Goal: Entertainment & Leisure: Browse casually

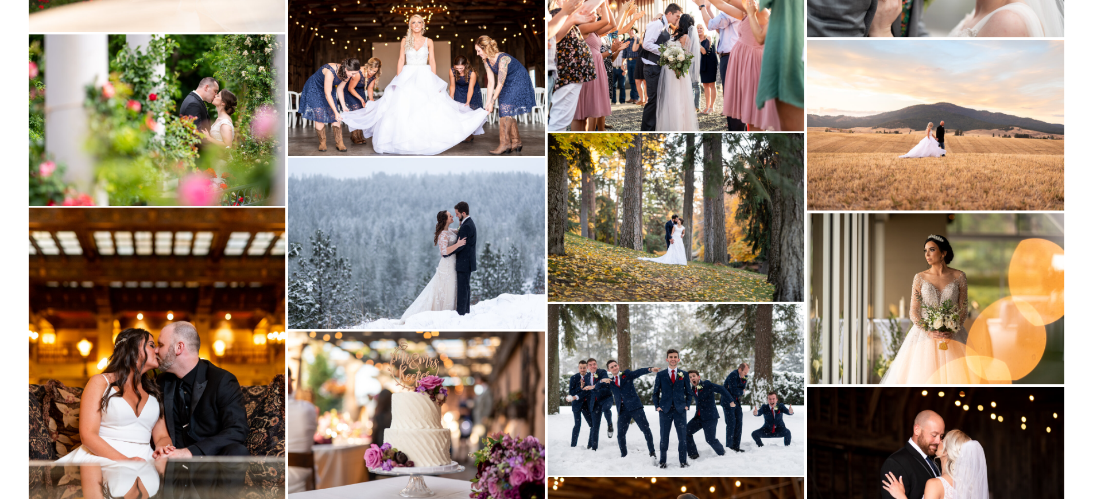
scroll to position [6449, 0]
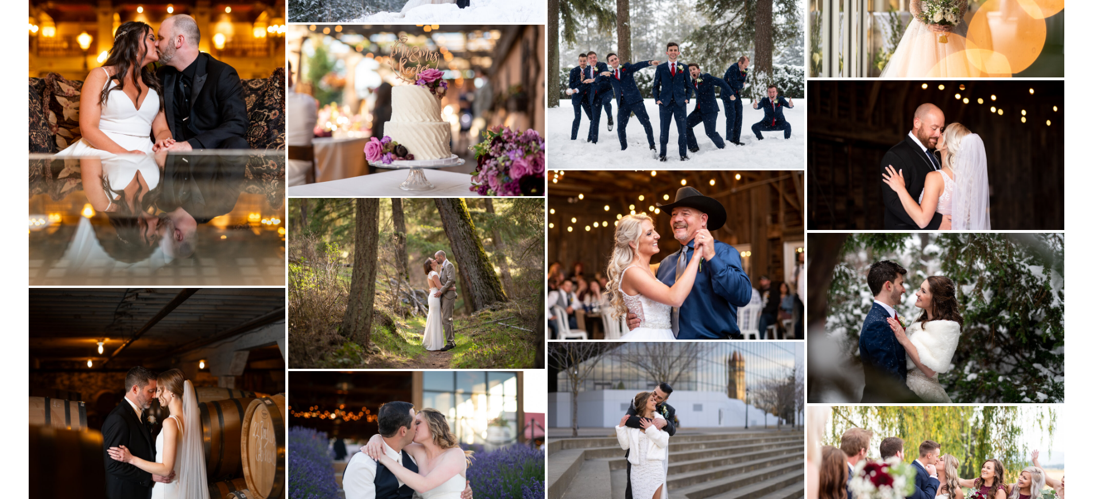
click at [932, 366] on img at bounding box center [935, 318] width 257 height 170
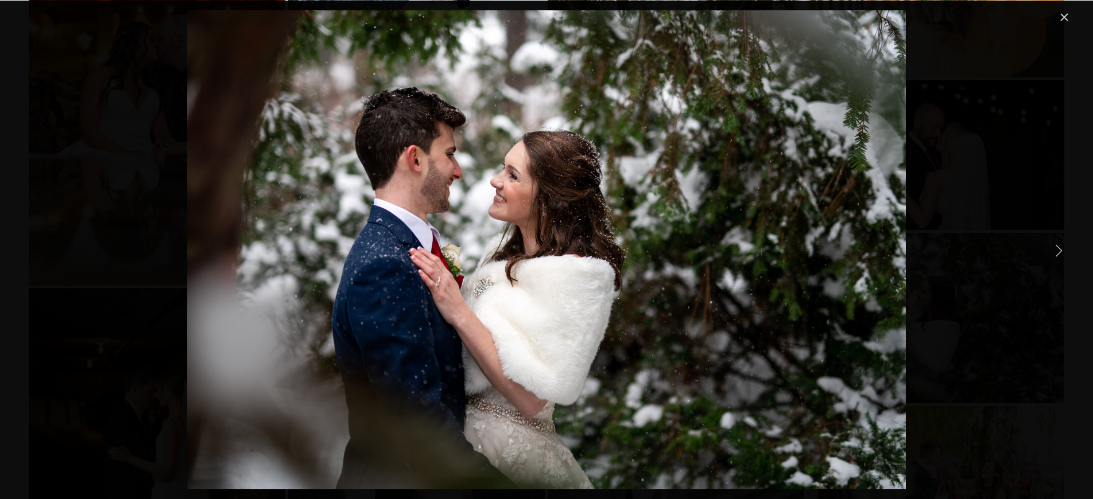
click at [1015, 370] on div "Gallery" at bounding box center [546, 249] width 1049 height 479
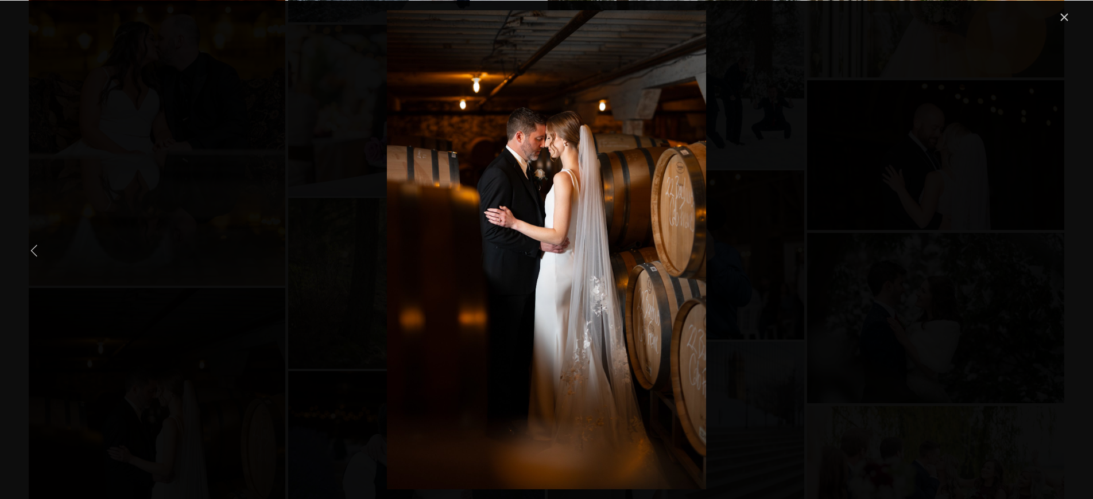
click at [200, 300] on div "Gallery" at bounding box center [546, 249] width 1049 height 479
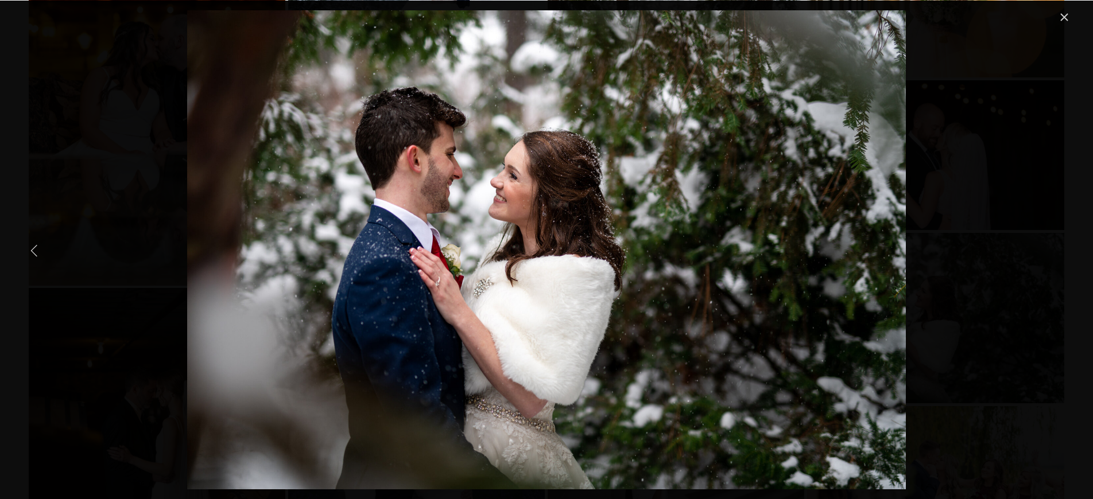
click at [85, 142] on div "Gallery" at bounding box center [546, 249] width 1049 height 479
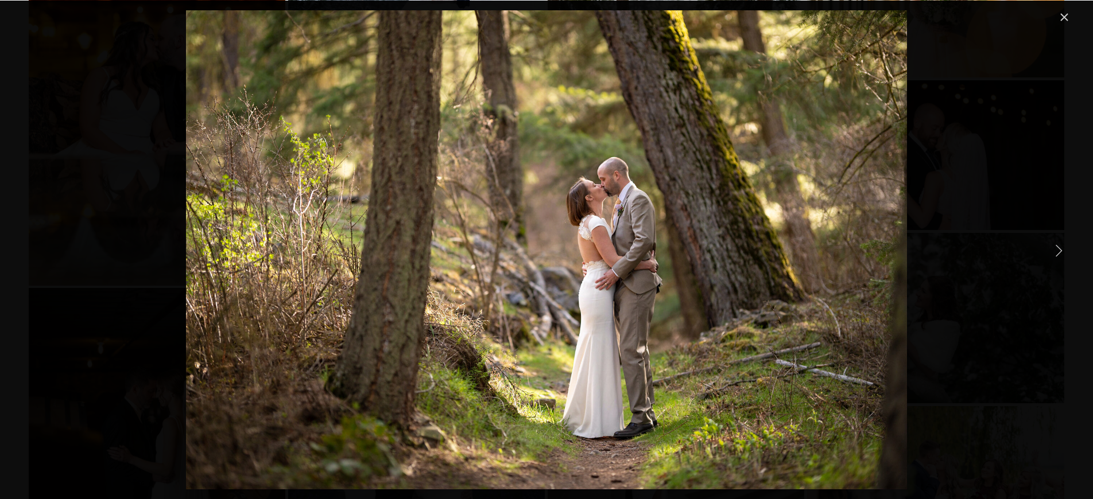
click at [1066, 16] on link "Close" at bounding box center [1064, 17] width 14 height 14
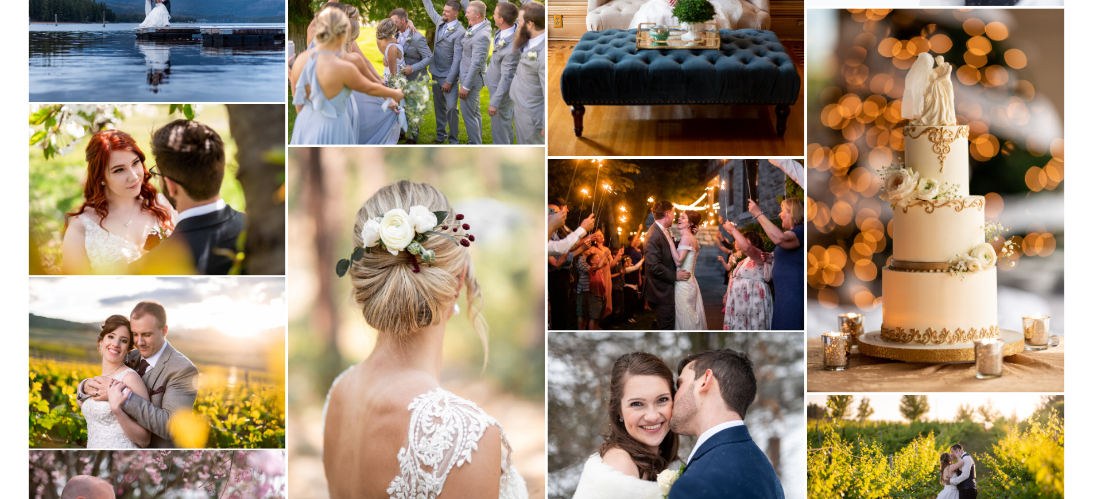
scroll to position [7236, 0]
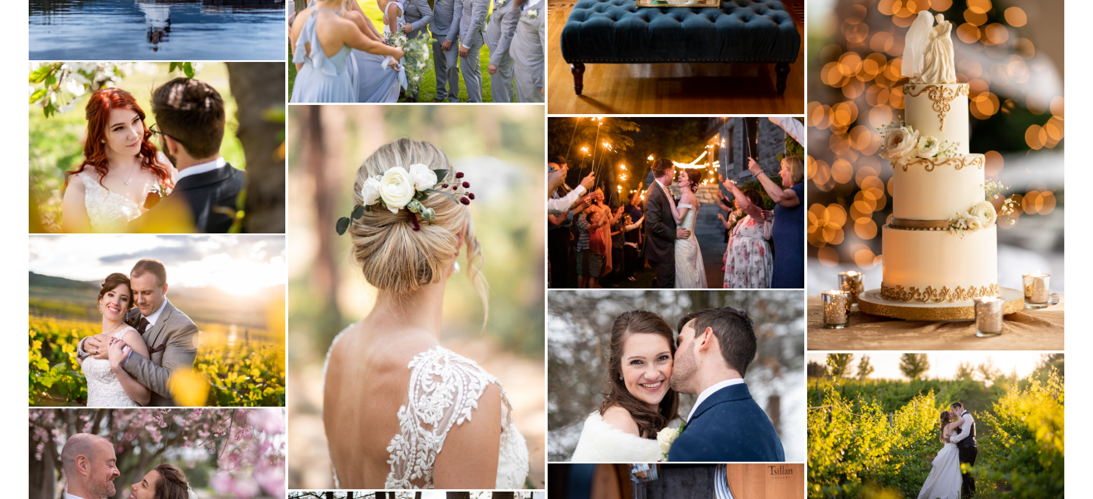
click at [238, 281] on img at bounding box center [157, 320] width 256 height 171
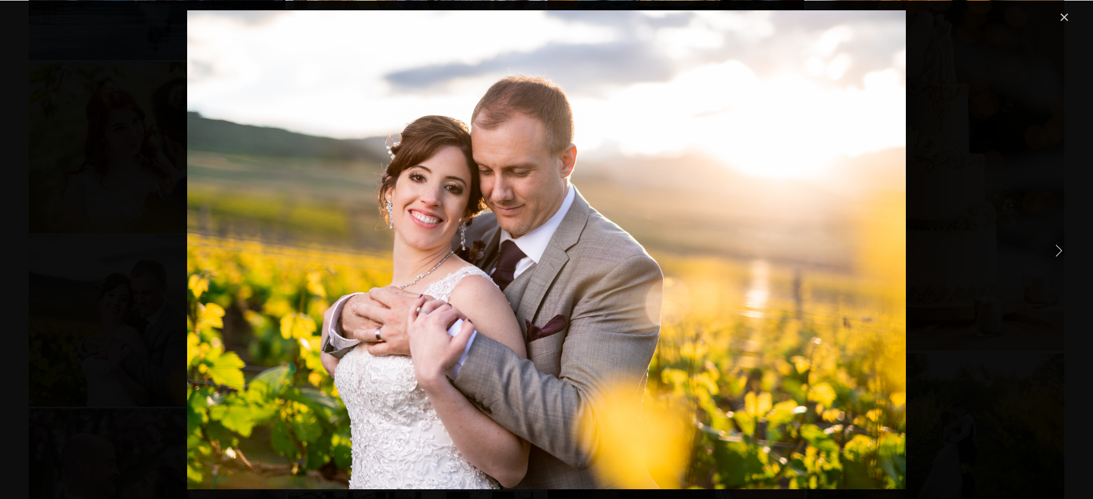
click at [1063, 21] on link "Close" at bounding box center [1064, 17] width 14 height 14
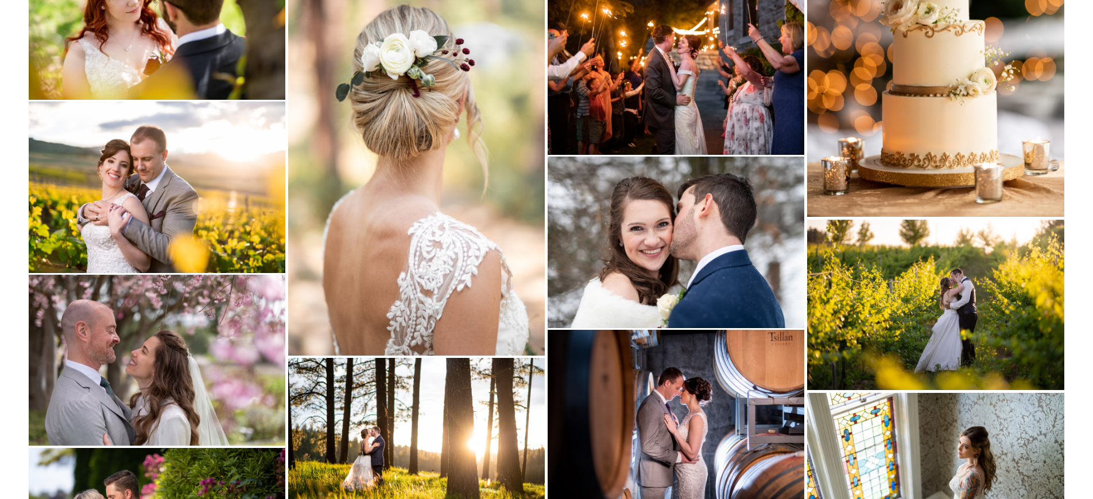
scroll to position [7556, 0]
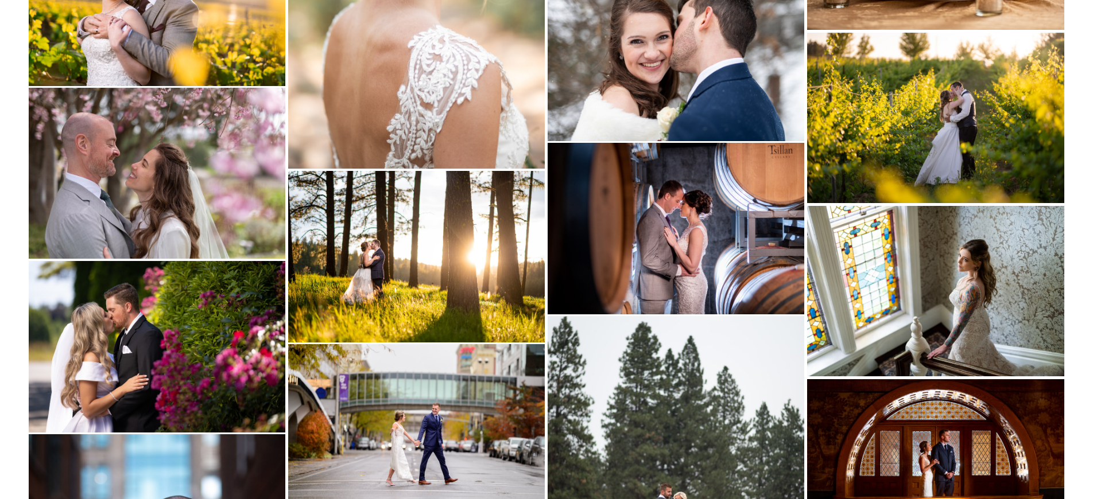
click at [646, 222] on img at bounding box center [675, 228] width 256 height 171
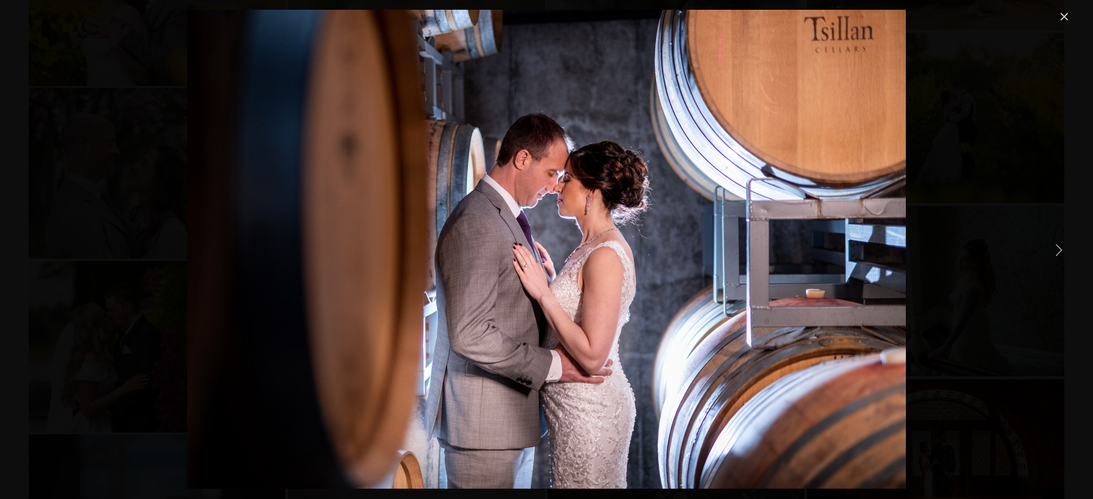
click at [1066, 15] on link "Close" at bounding box center [1064, 17] width 14 height 14
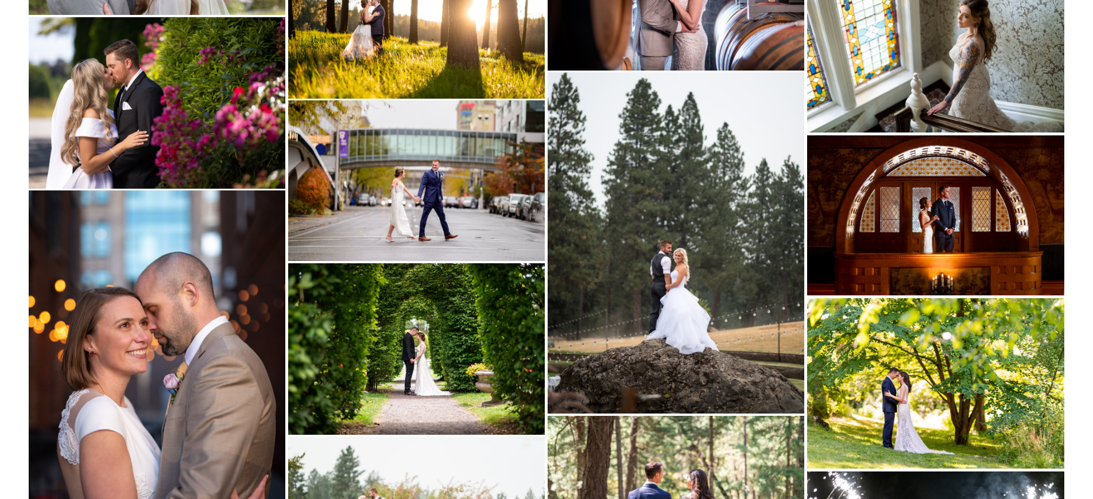
scroll to position [7865, 0]
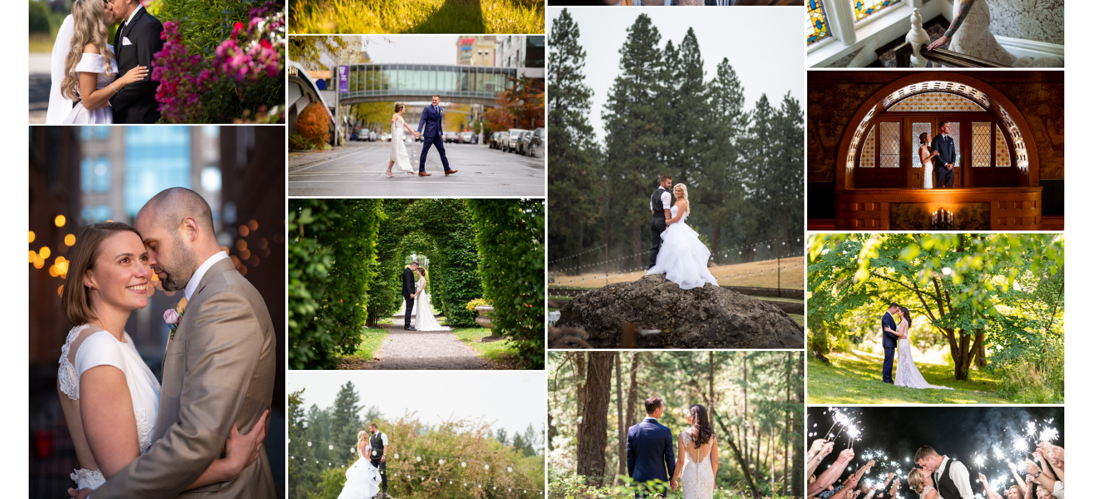
click at [460, 256] on img at bounding box center [416, 284] width 256 height 171
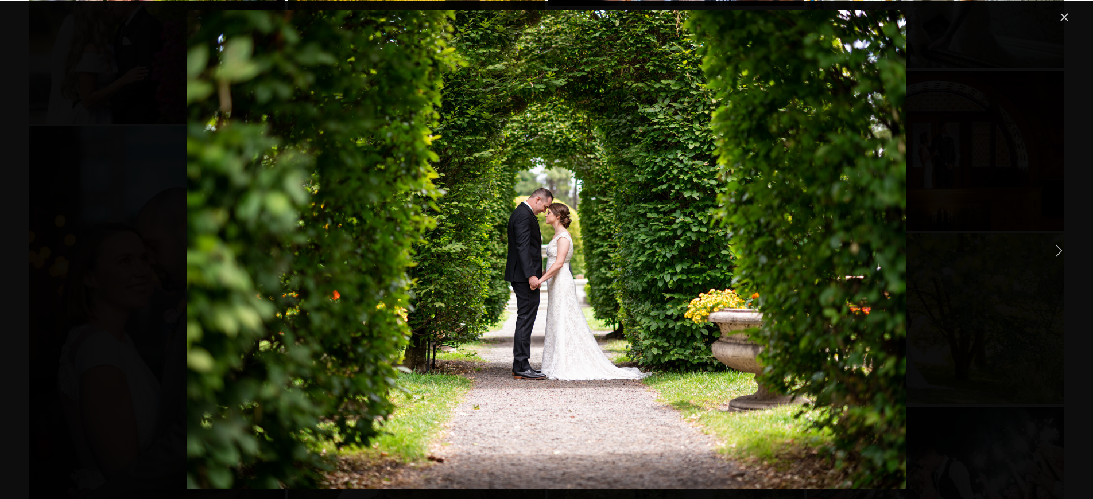
click at [1057, 18] on link "Close" at bounding box center [1064, 17] width 14 height 14
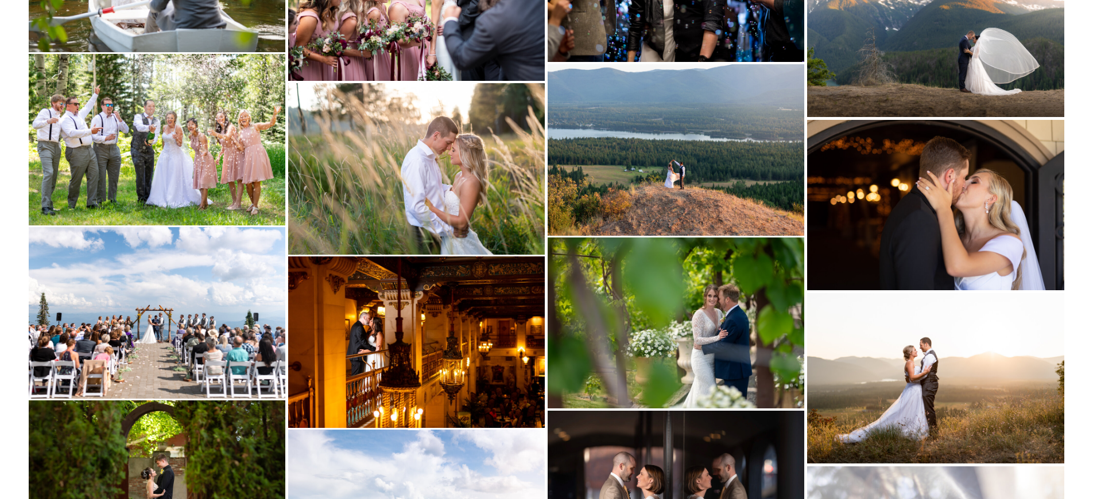
scroll to position [8500, 0]
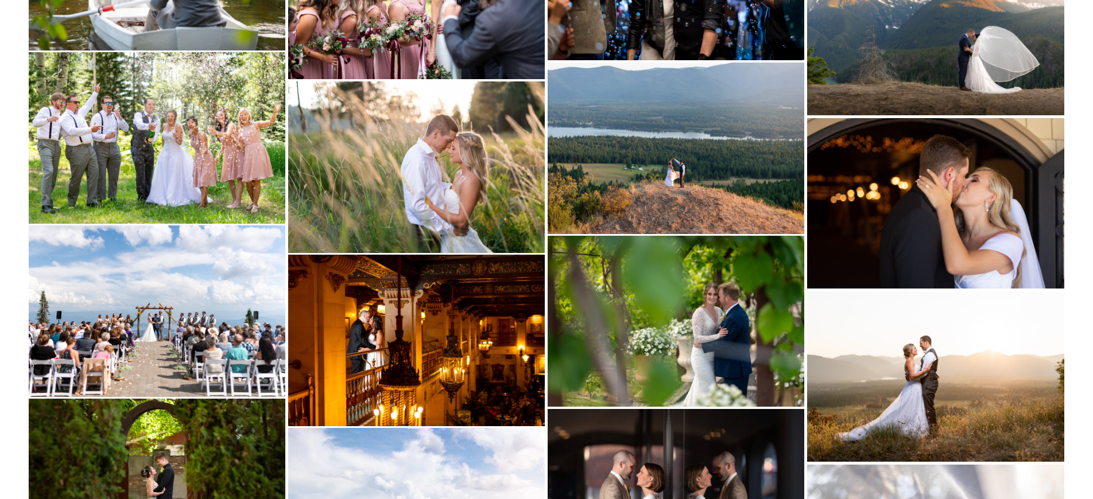
click at [857, 348] on img at bounding box center [935, 376] width 257 height 170
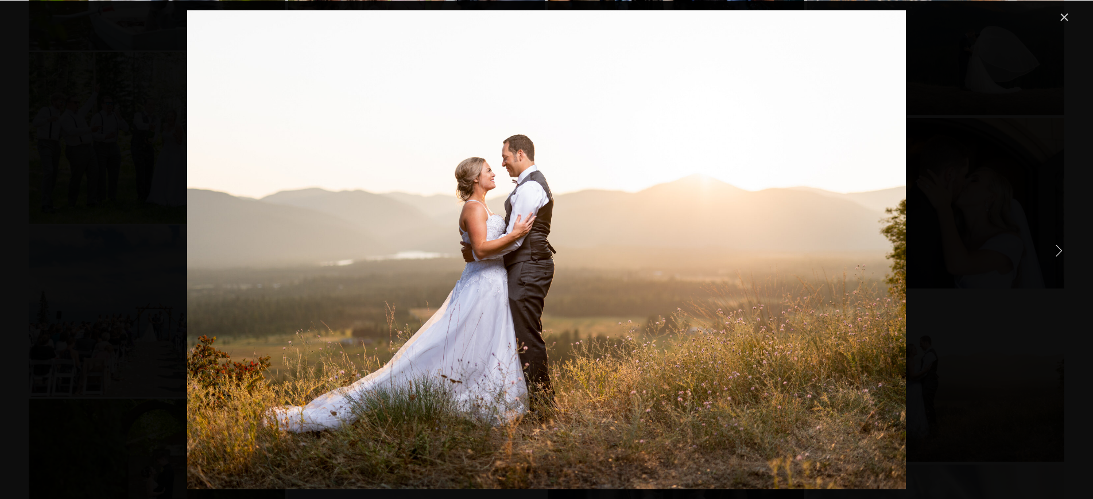
click at [1065, 13] on link "Close" at bounding box center [1064, 17] width 14 height 14
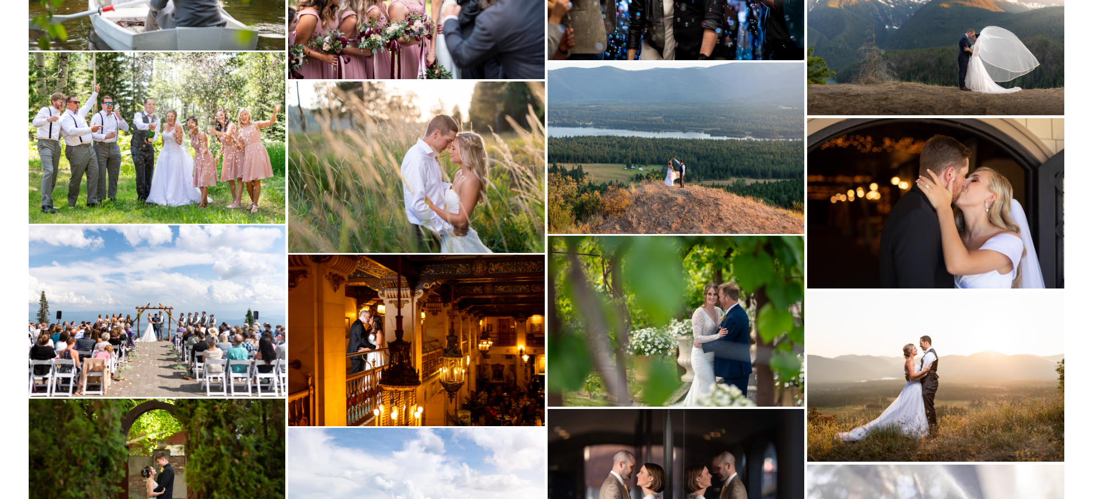
click at [485, 302] on img at bounding box center [416, 340] width 256 height 171
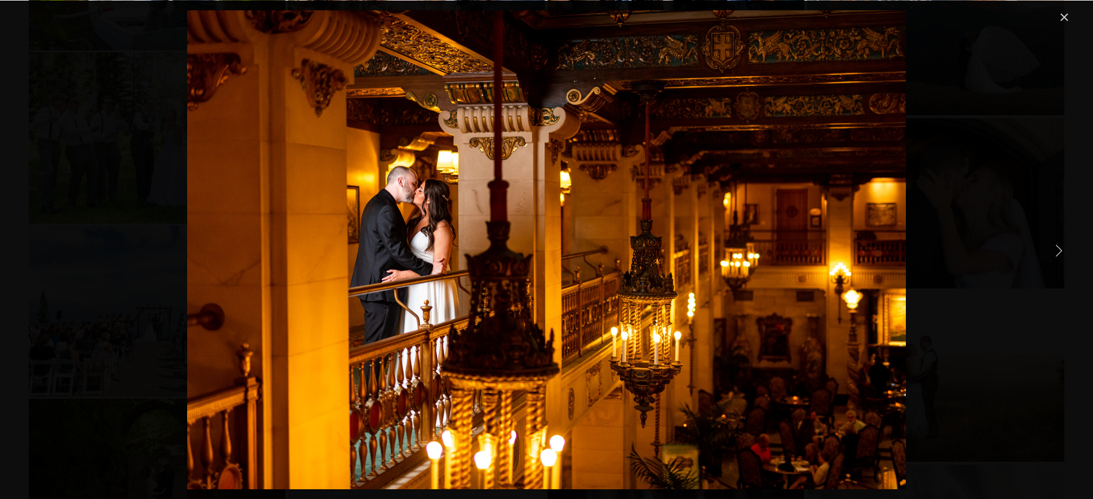
click at [1042, 390] on div "Gallery" at bounding box center [546, 249] width 1049 height 479
